Goal: Check status: Check status

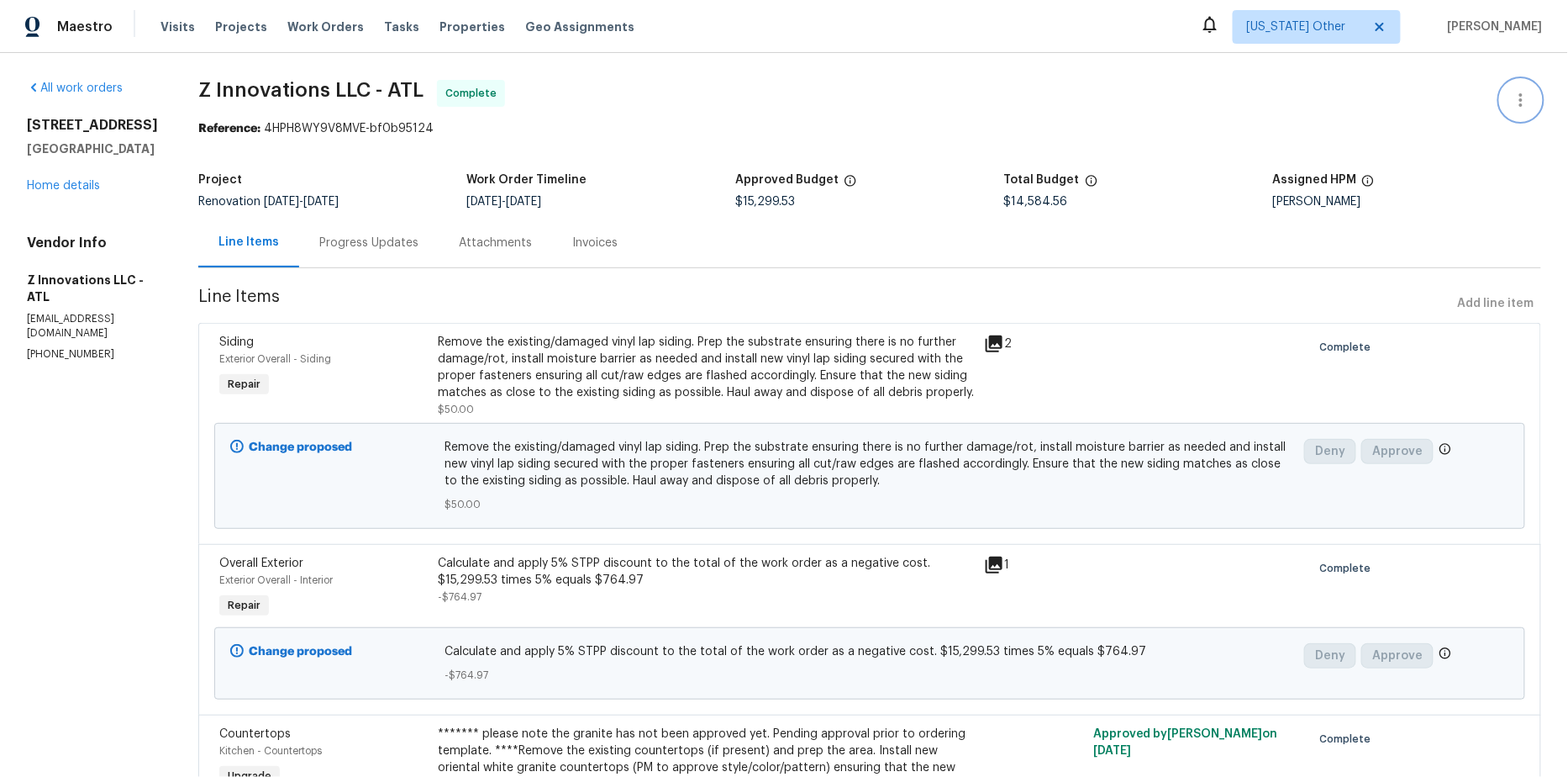
click at [1522, 97] on icon "button" at bounding box center [1521, 100] width 20 height 20
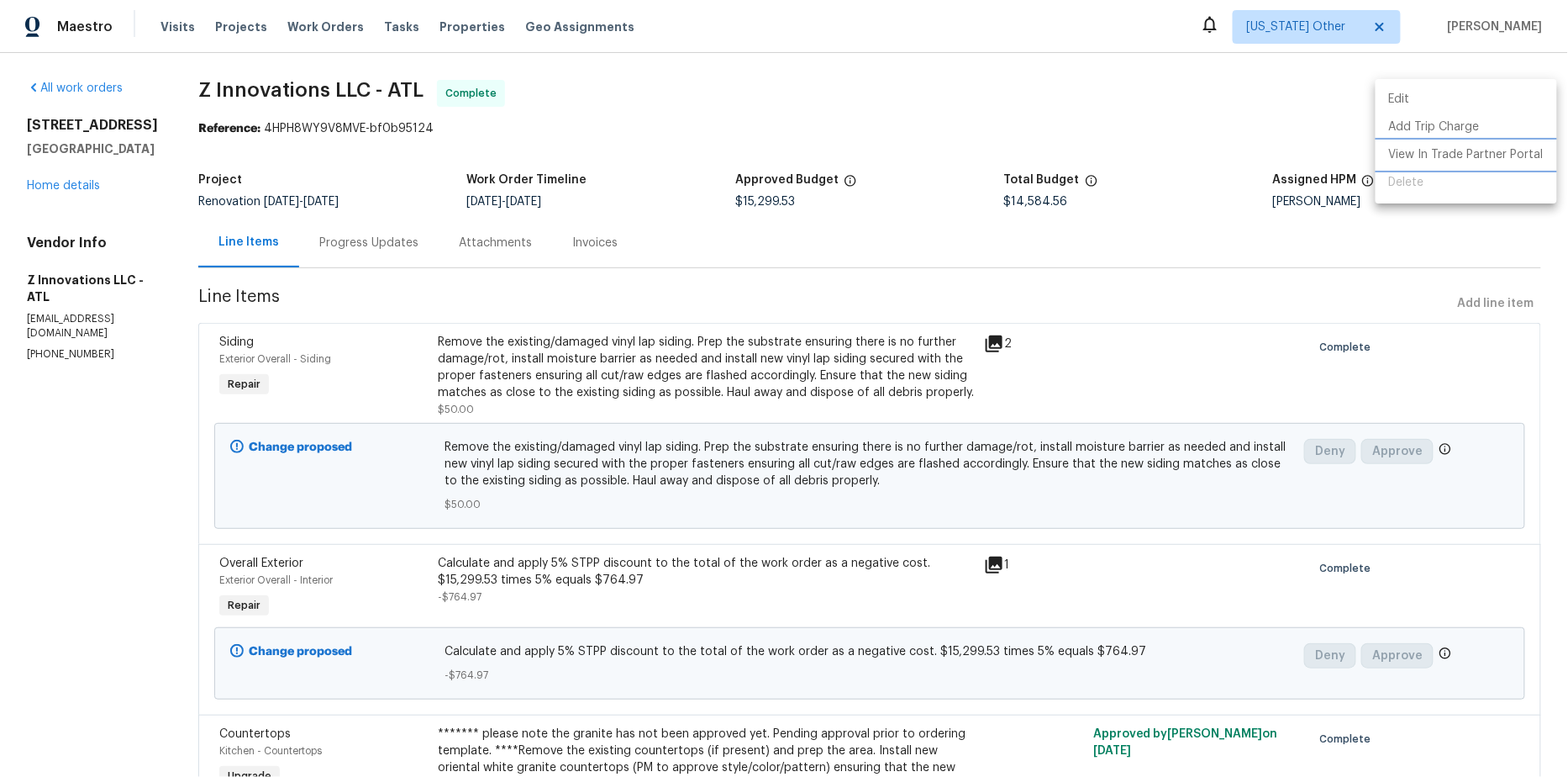
click at [1489, 156] on li "View In Trade Partner Portal" at bounding box center [1467, 156] width 182 height 28
click at [770, 126] on div at bounding box center [784, 388] width 1568 height 777
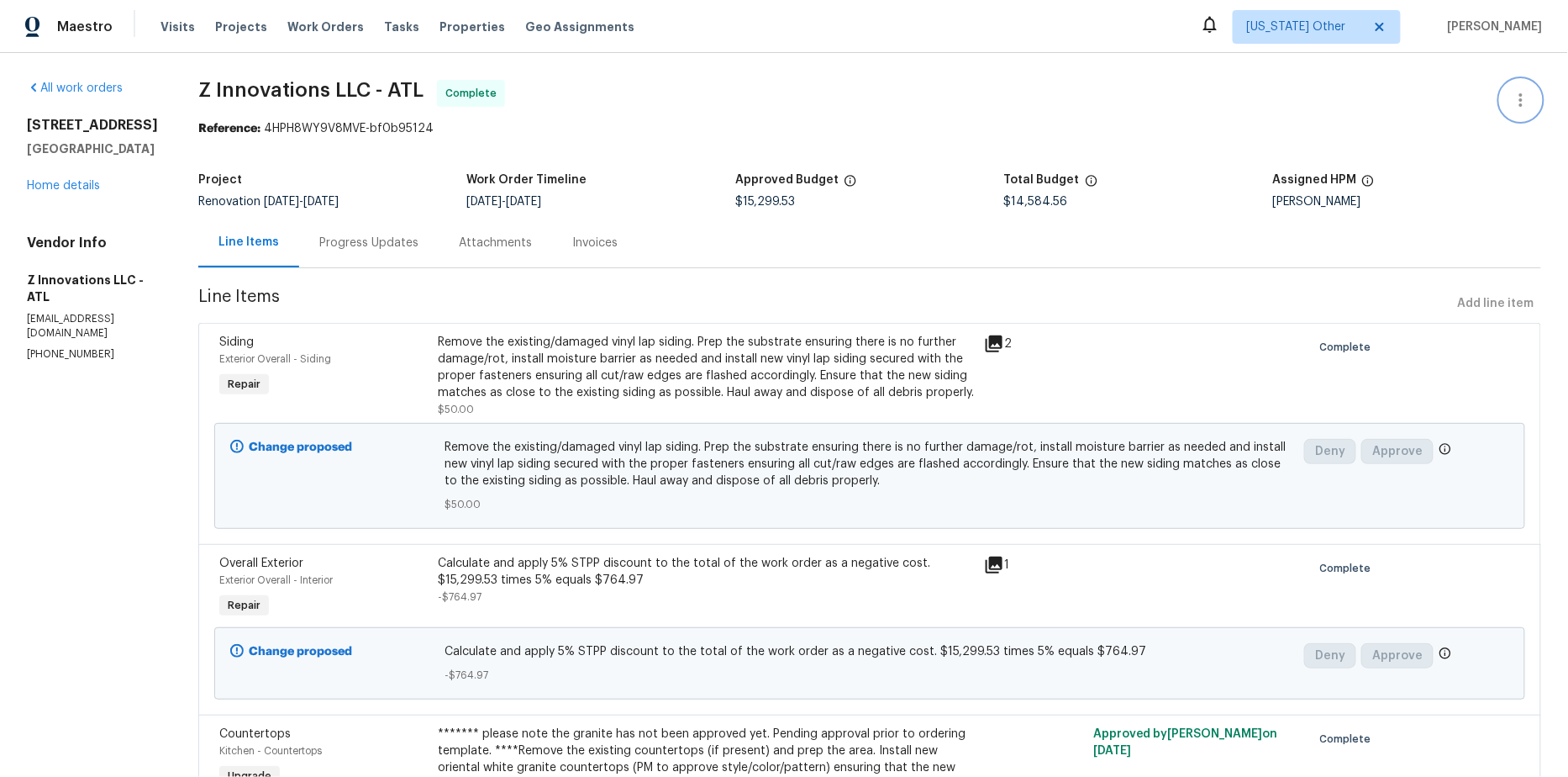
click at [1523, 110] on button "button" at bounding box center [1521, 100] width 40 height 40
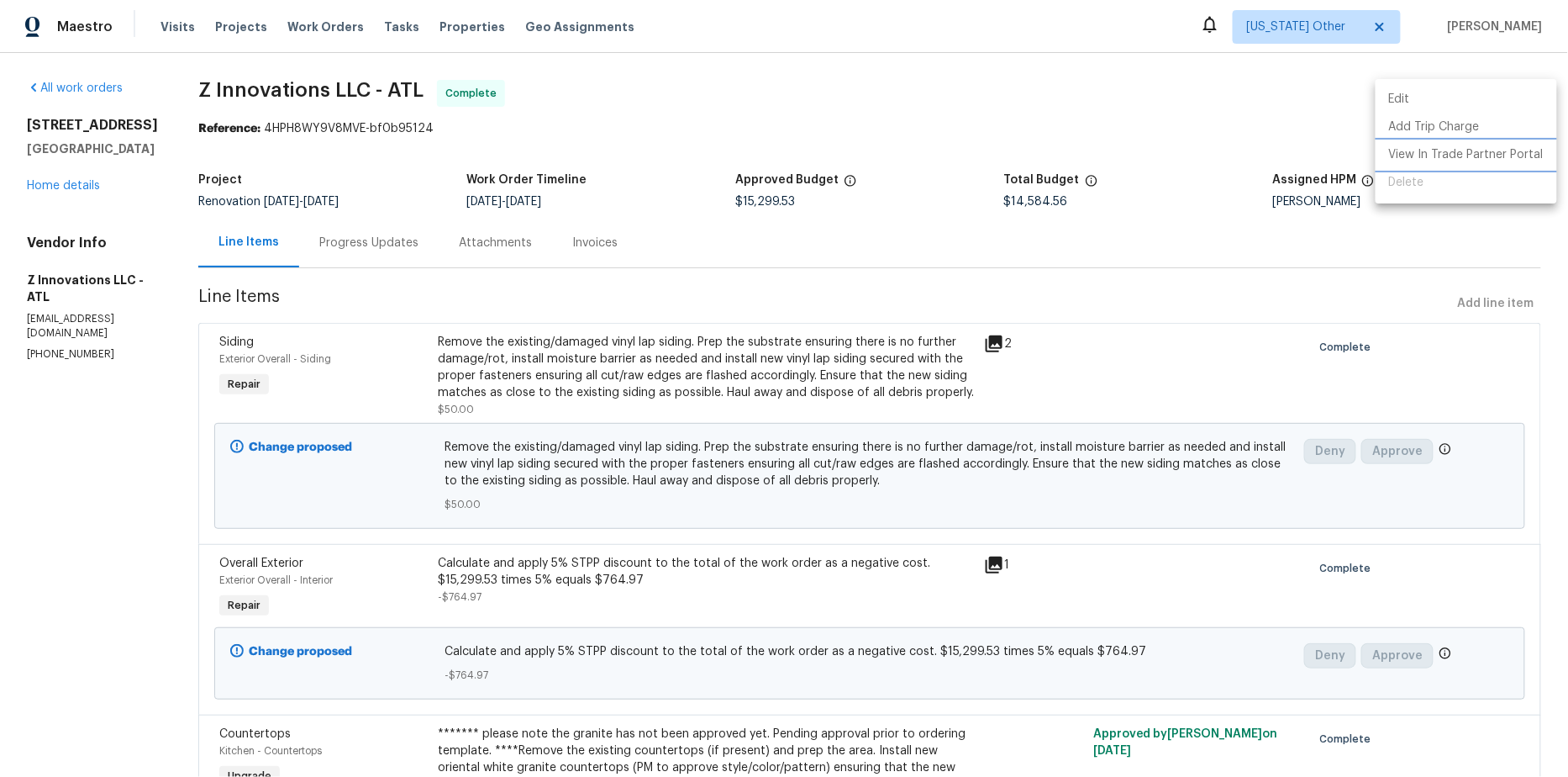
click at [1505, 153] on li "View In Trade Partner Portal" at bounding box center [1467, 156] width 182 height 28
click at [870, 90] on div at bounding box center [784, 388] width 1568 height 777
click at [765, 128] on div "Reference: 4HPH8WY9V8MVE-bf0b95124" at bounding box center [869, 128] width 1343 height 17
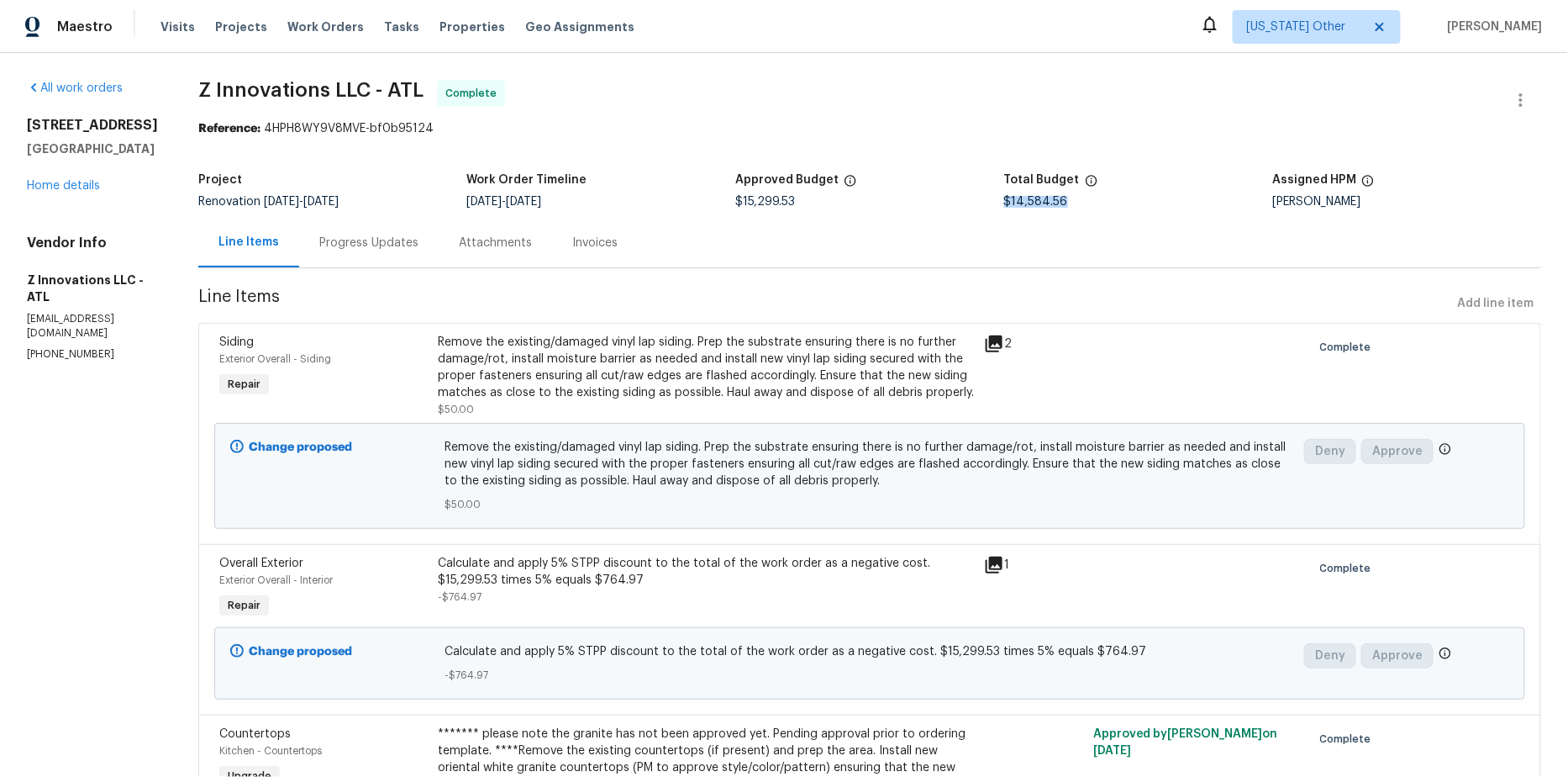
drag, startPoint x: 1004, startPoint y: 204, endPoint x: 1083, endPoint y: 203, distance: 79.0
click at [1083, 203] on div "$14,584.56" at bounding box center [1139, 201] width 269 height 11
copy span "$14,584.56"
click at [744, 203] on span "$15,299.53" at bounding box center [765, 201] width 59 height 11
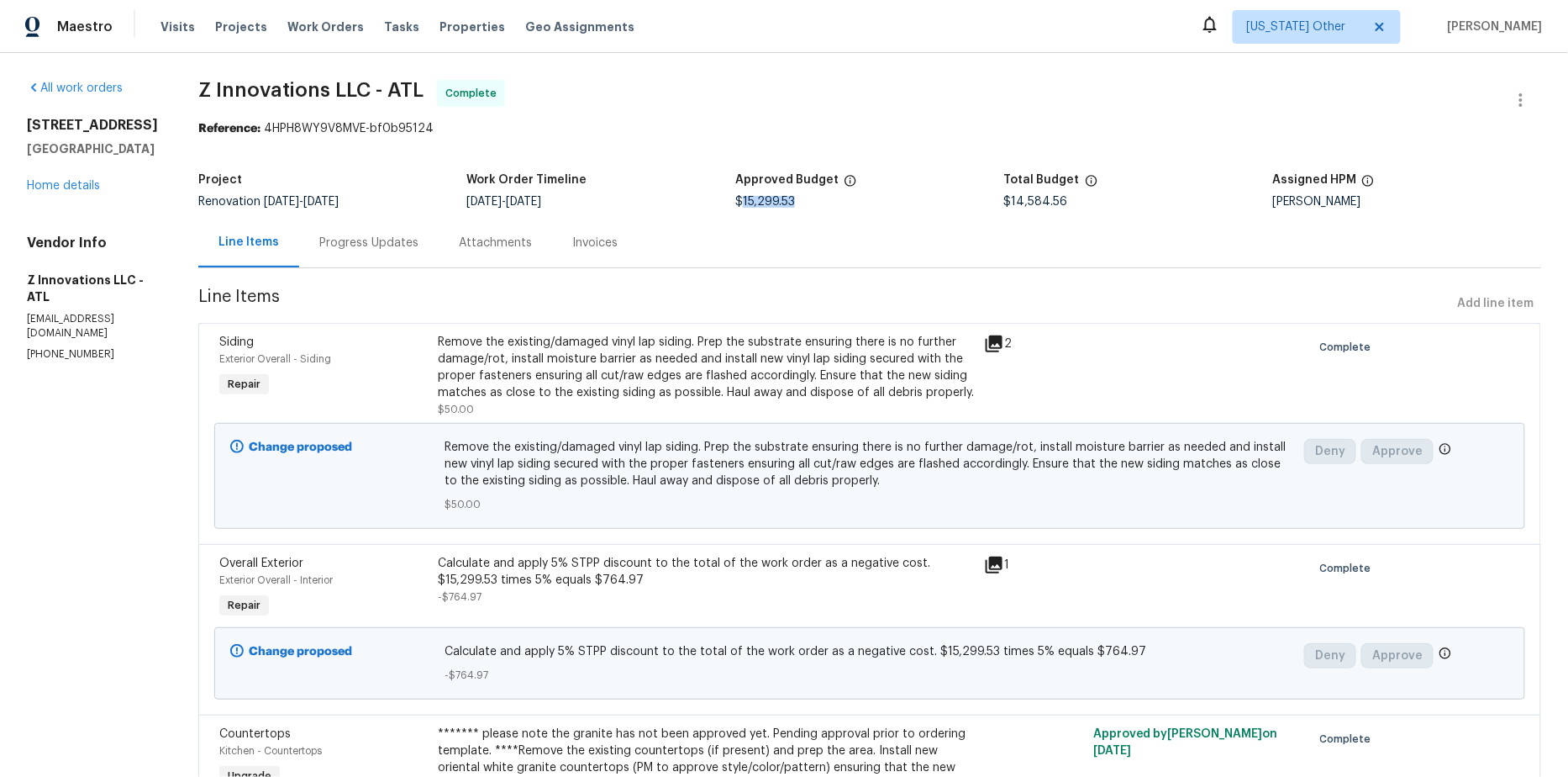
click at [744, 203] on span "$15,299.53" at bounding box center [765, 201] width 59 height 11
copy span "$15,299.53"
